Goal: Navigation & Orientation: Find specific page/section

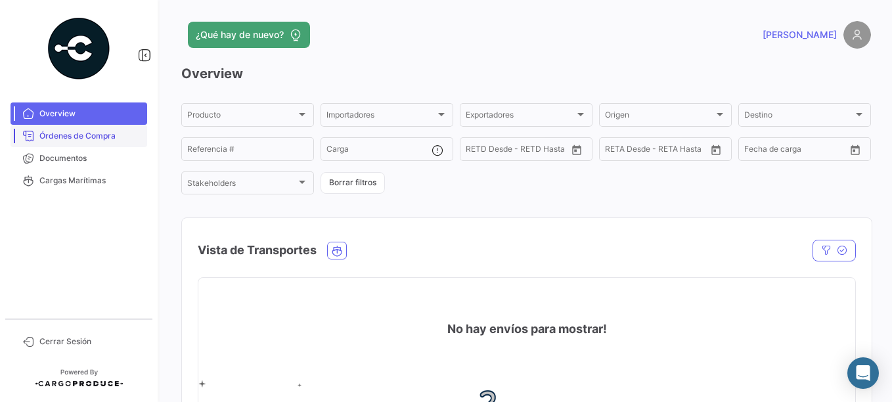
click at [83, 136] on span "Órdenes de Compra" at bounding box center [90, 136] width 102 height 12
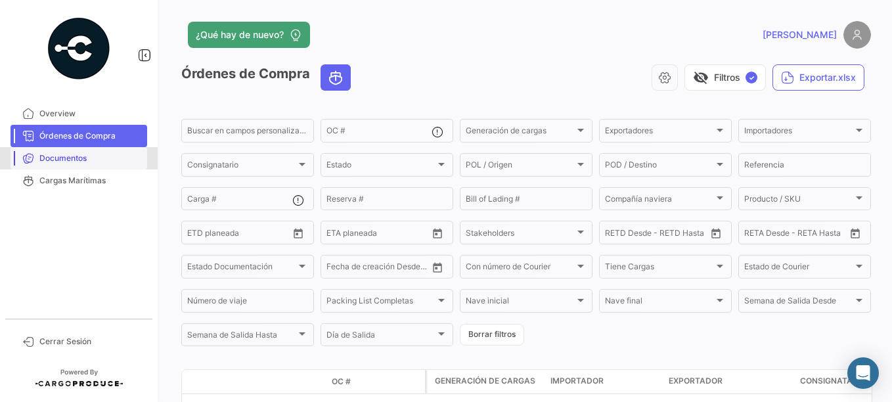
click at [86, 155] on span "Documentos" at bounding box center [90, 158] width 102 height 12
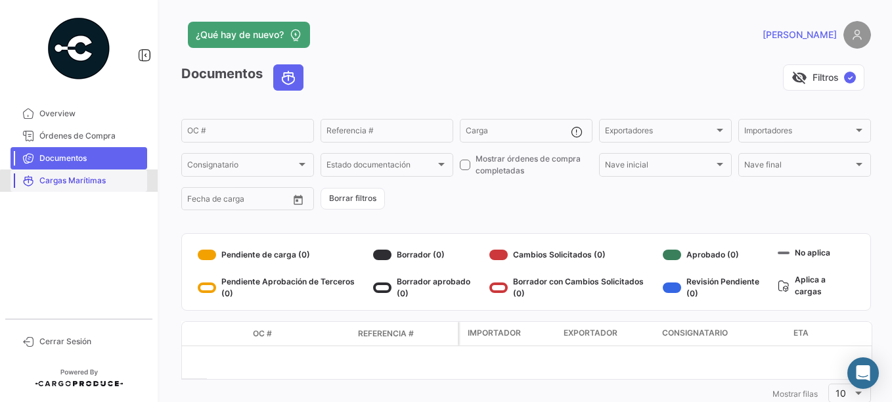
click at [80, 181] on span "Cargas Marítimas" at bounding box center [90, 181] width 102 height 12
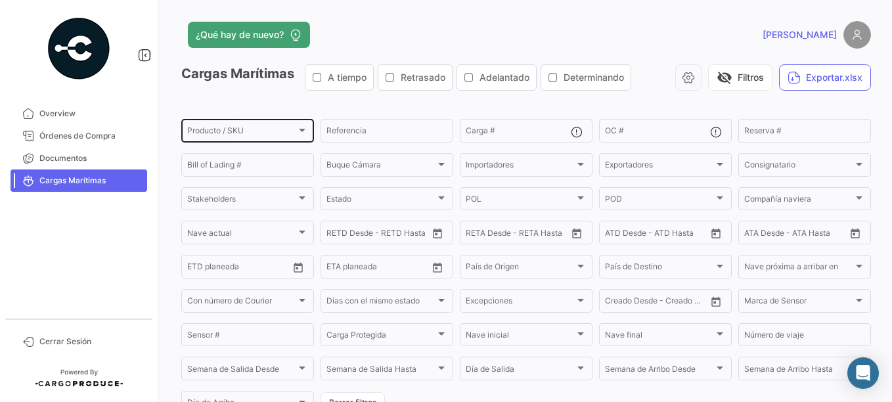
click at [296, 122] on div "Producto / SKU Producto / SKU" at bounding box center [247, 130] width 121 height 26
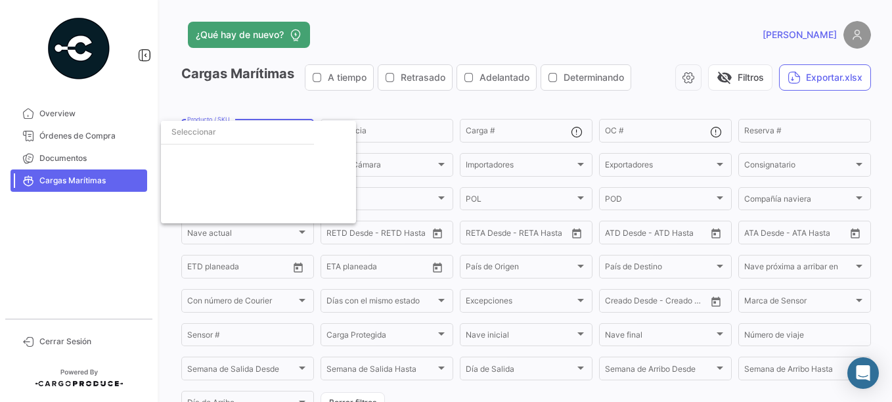
click at [311, 105] on div at bounding box center [446, 201] width 892 height 402
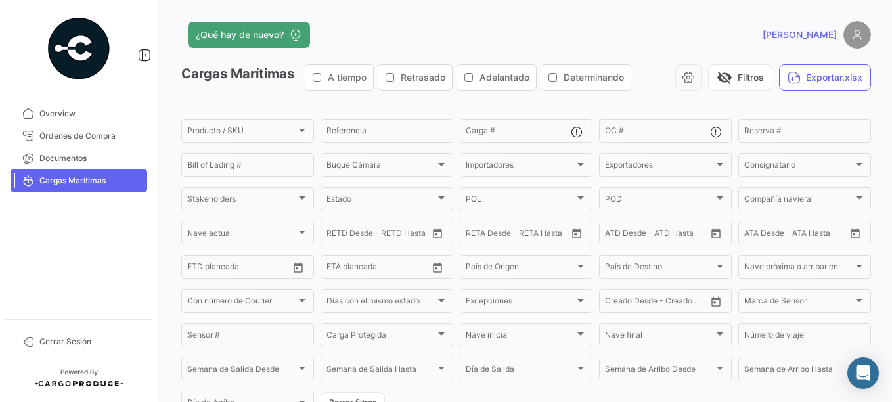
click at [853, 30] on img at bounding box center [858, 35] width 28 height 28
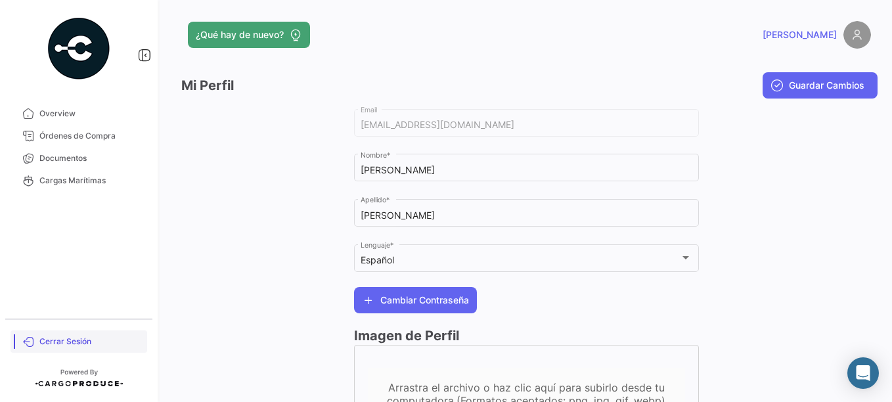
click at [58, 338] on span "Cerrar Sesión" at bounding box center [90, 342] width 102 height 12
